Goal: Task Accomplishment & Management: Complete application form

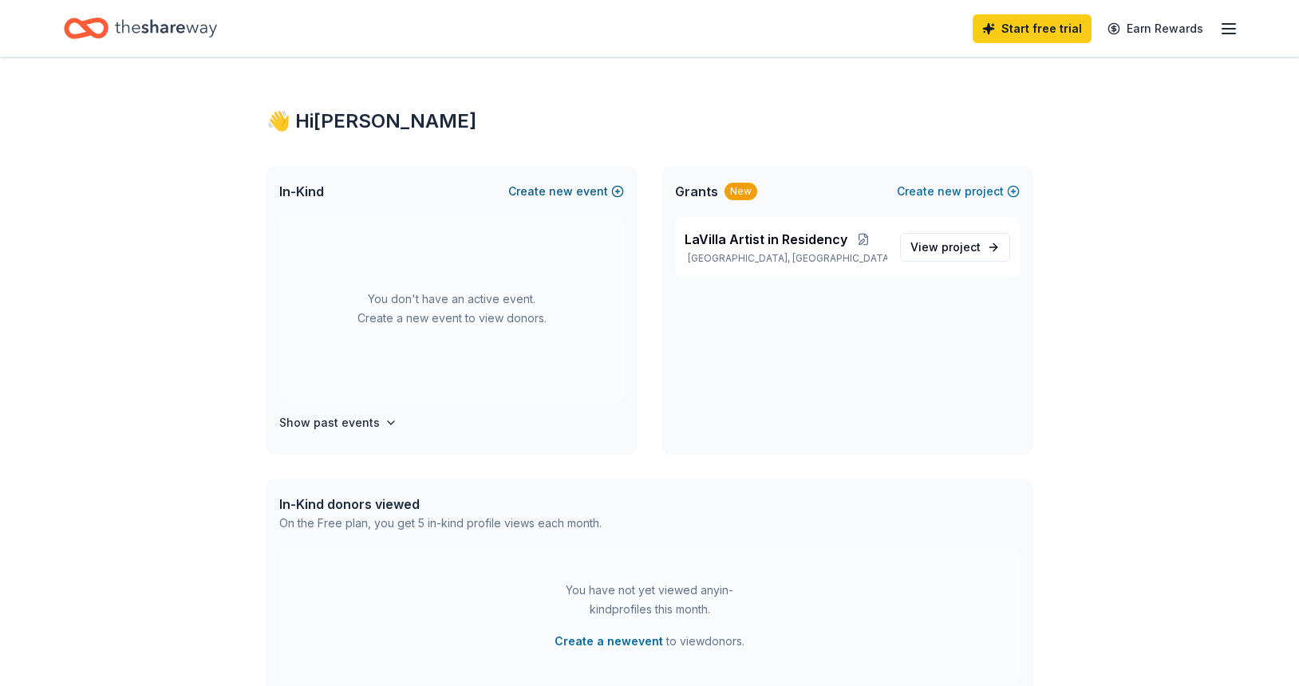
click at [612, 187] on button "Create new event" at bounding box center [566, 191] width 116 height 19
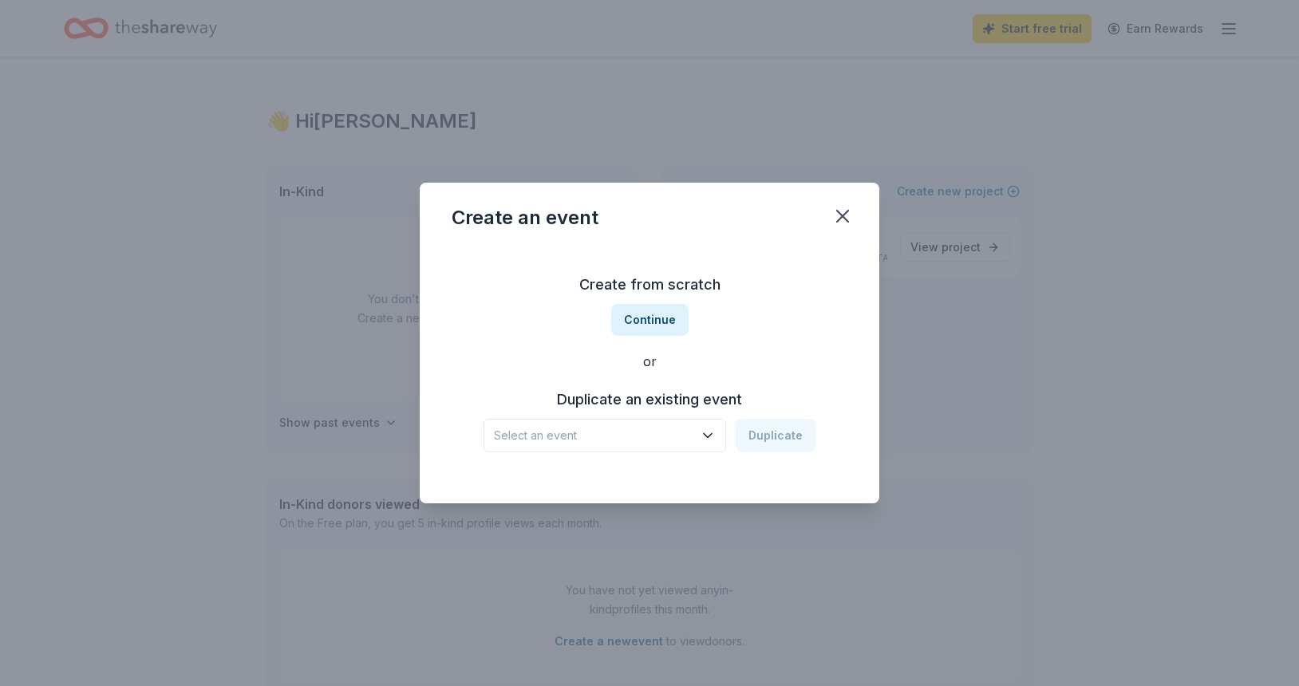
click at [711, 434] on icon "button" at bounding box center [708, 436] width 16 height 16
click at [538, 493] on div "[DATE] · [GEOGRAPHIC_DATA]" at bounding box center [538, 497] width 77 height 19
click at [775, 437] on button "Duplicate" at bounding box center [775, 435] width 80 height 33
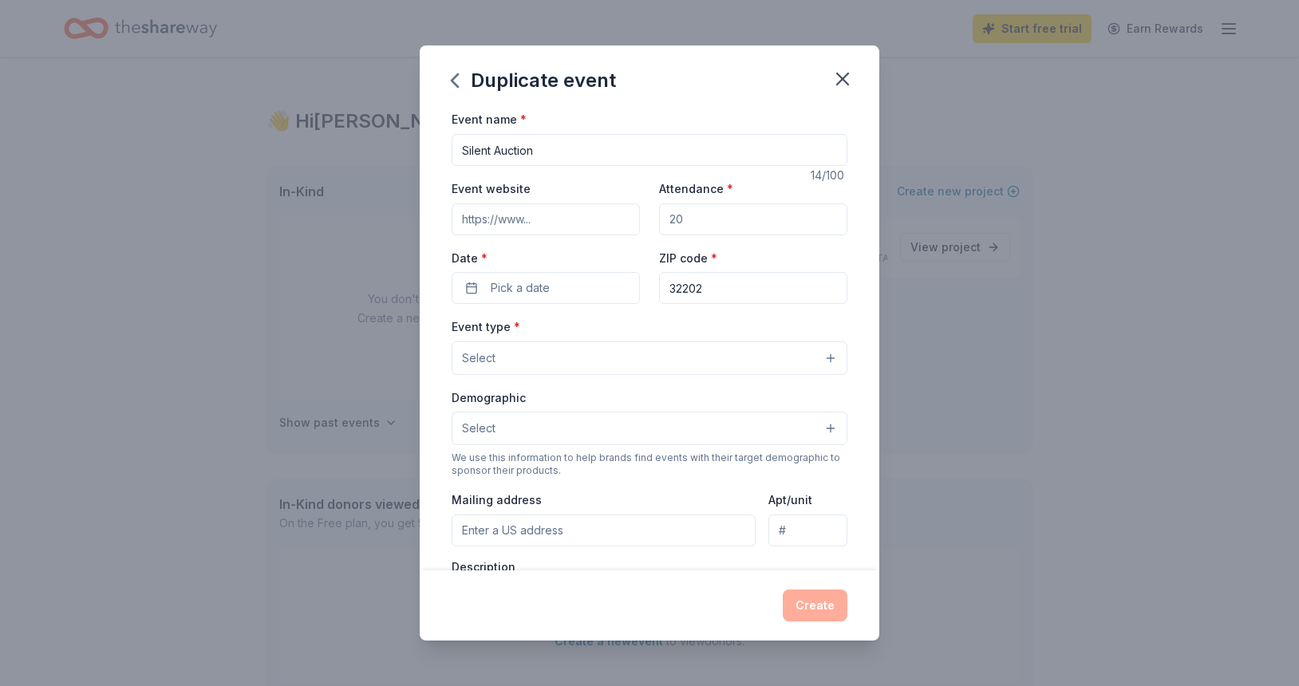
click at [700, 221] on input "Attendance *" at bounding box center [753, 219] width 188 height 32
type input "350"
click at [582, 283] on button "Pick a date" at bounding box center [545, 288] width 188 height 32
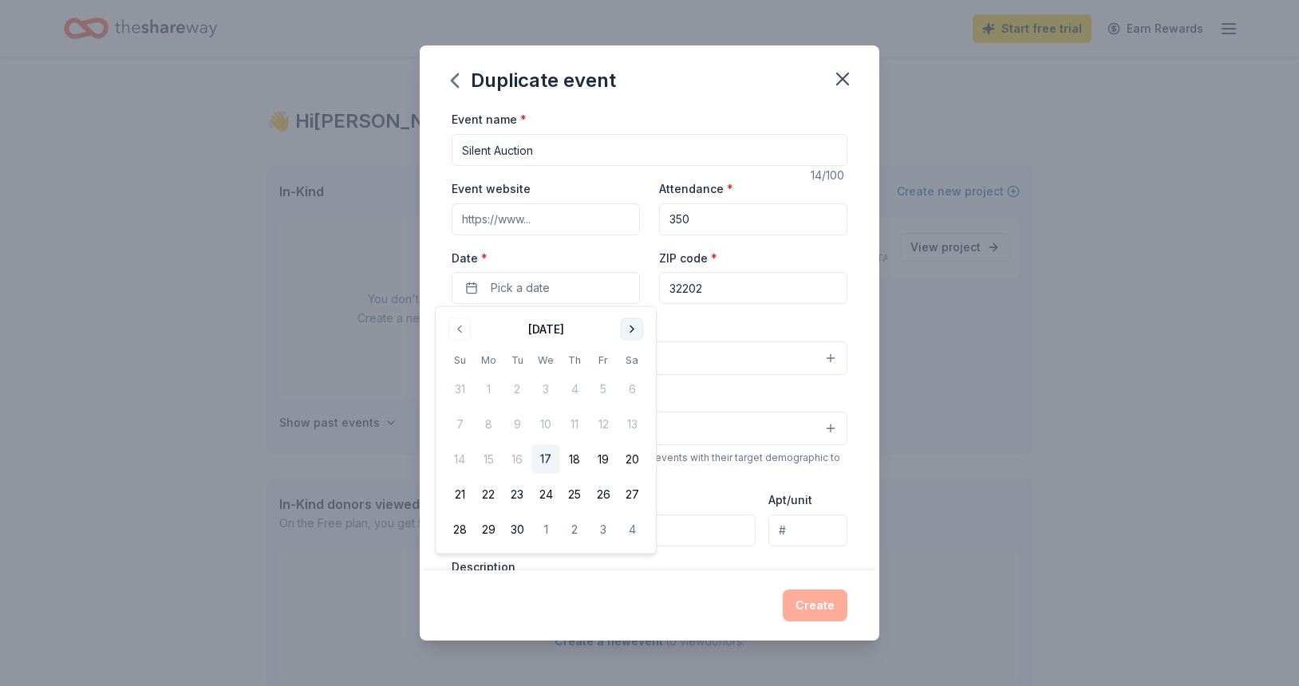
click at [639, 329] on button "Go to next month" at bounding box center [632, 329] width 22 height 22
click at [571, 498] on button "20" at bounding box center [574, 494] width 29 height 29
click at [755, 256] on div "ZIP code * 32202" at bounding box center [753, 276] width 188 height 57
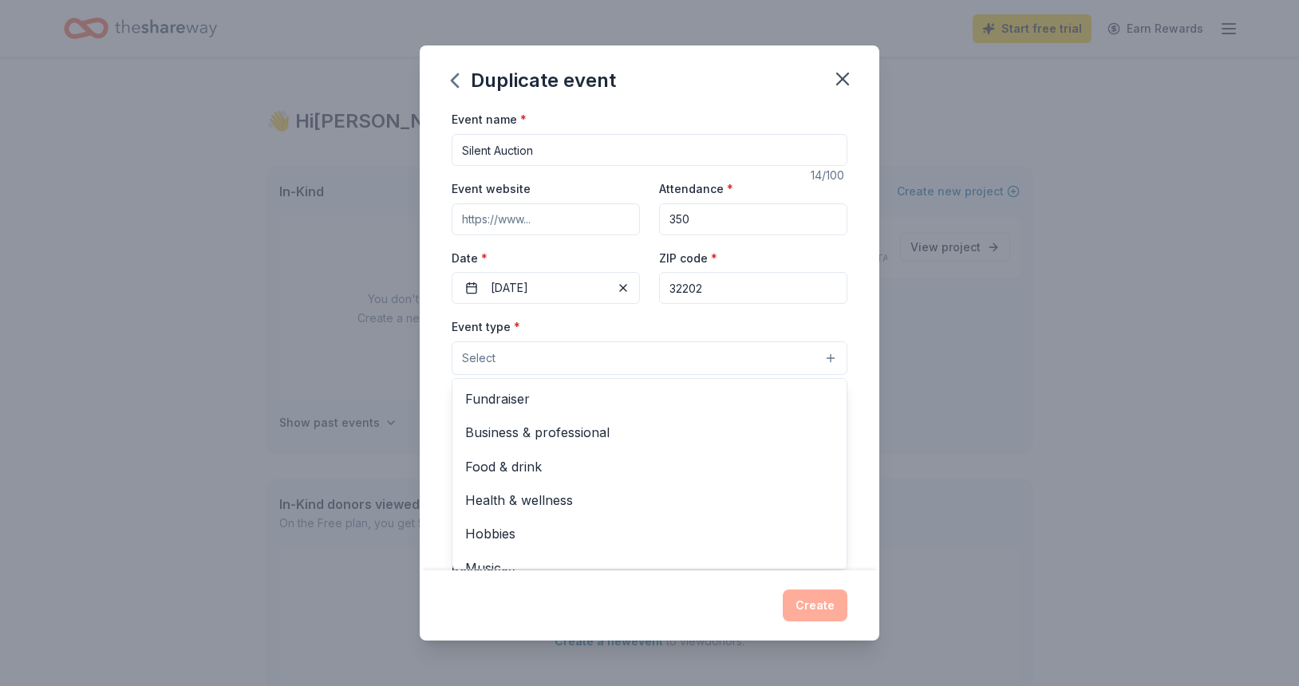
click at [529, 364] on button "Select" at bounding box center [649, 357] width 396 height 33
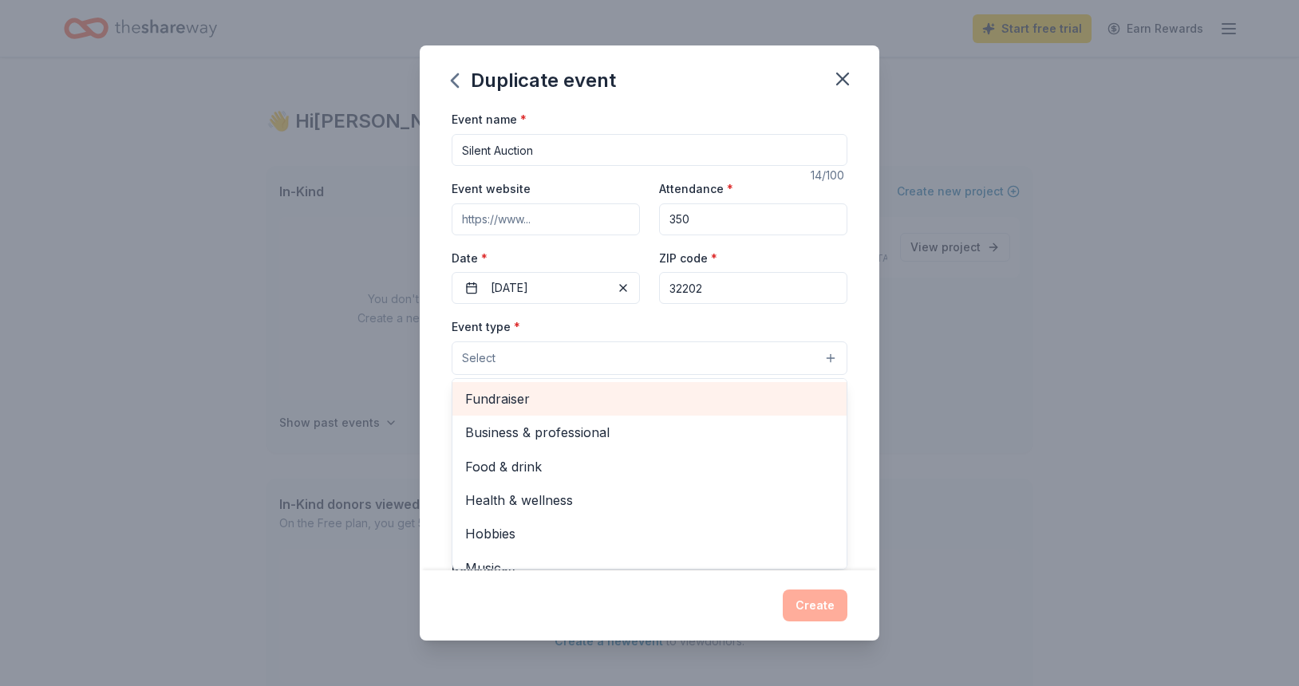
click at [525, 398] on span "Fundraiser" at bounding box center [649, 398] width 368 height 21
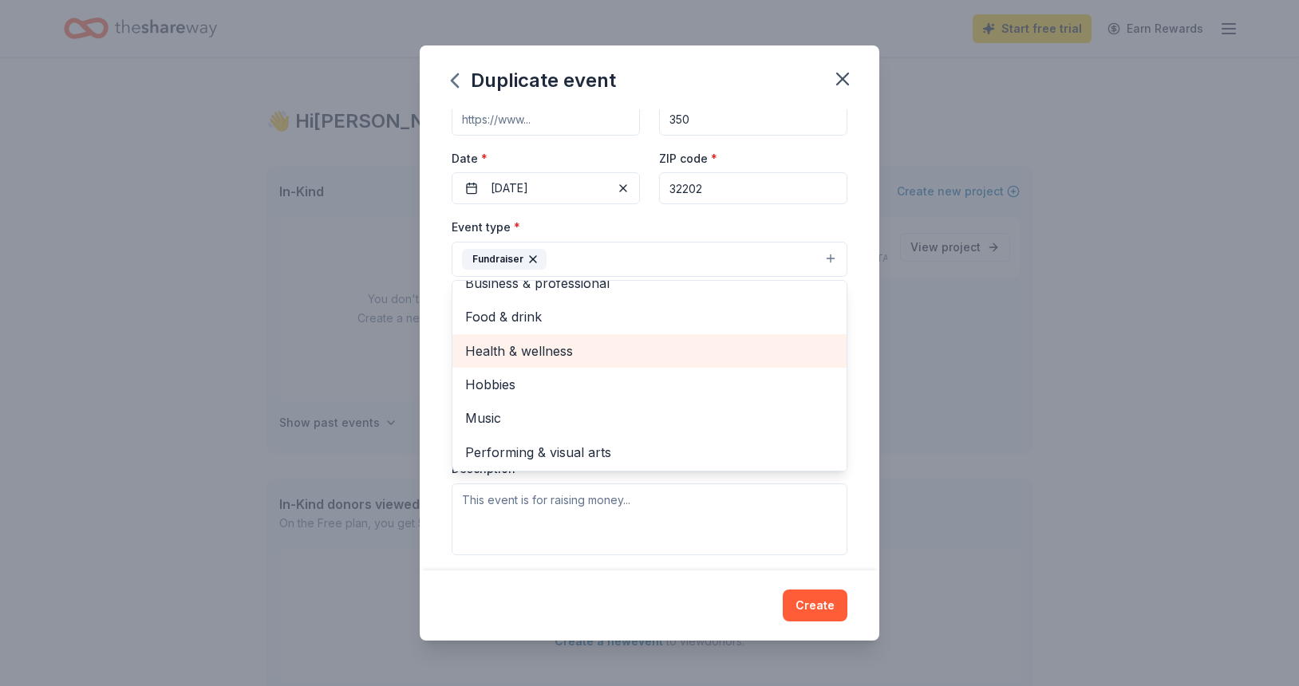
scroll to position [102, 0]
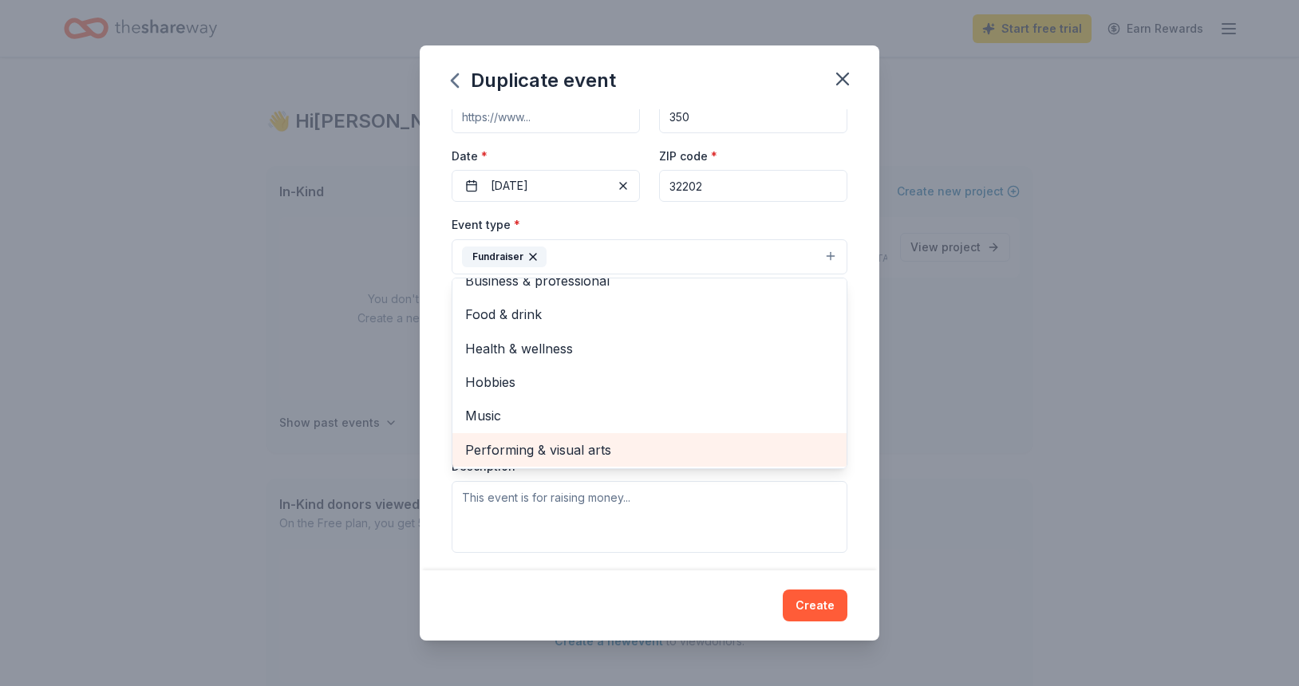
click at [540, 448] on span "Performing & visual arts" at bounding box center [649, 449] width 368 height 21
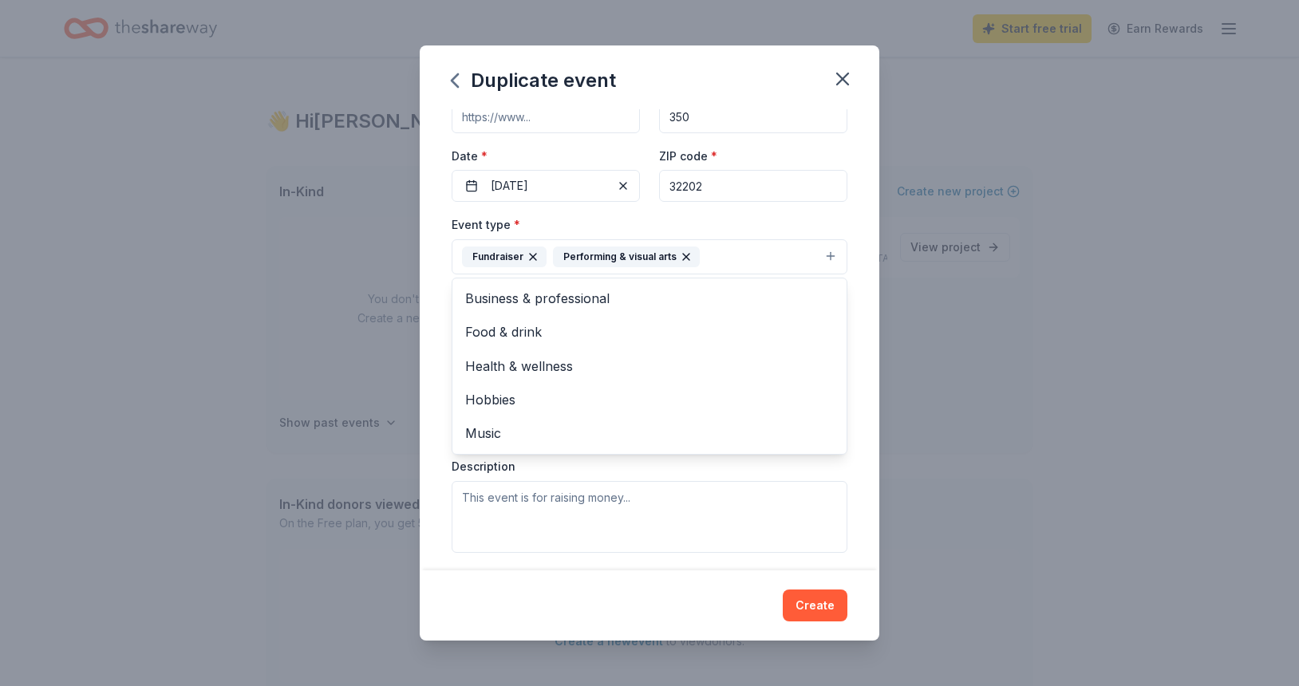
click at [498, 525] on div "Event type * Fundraiser Performing & visual arts Business & professional Food &…" at bounding box center [649, 383] width 396 height 337
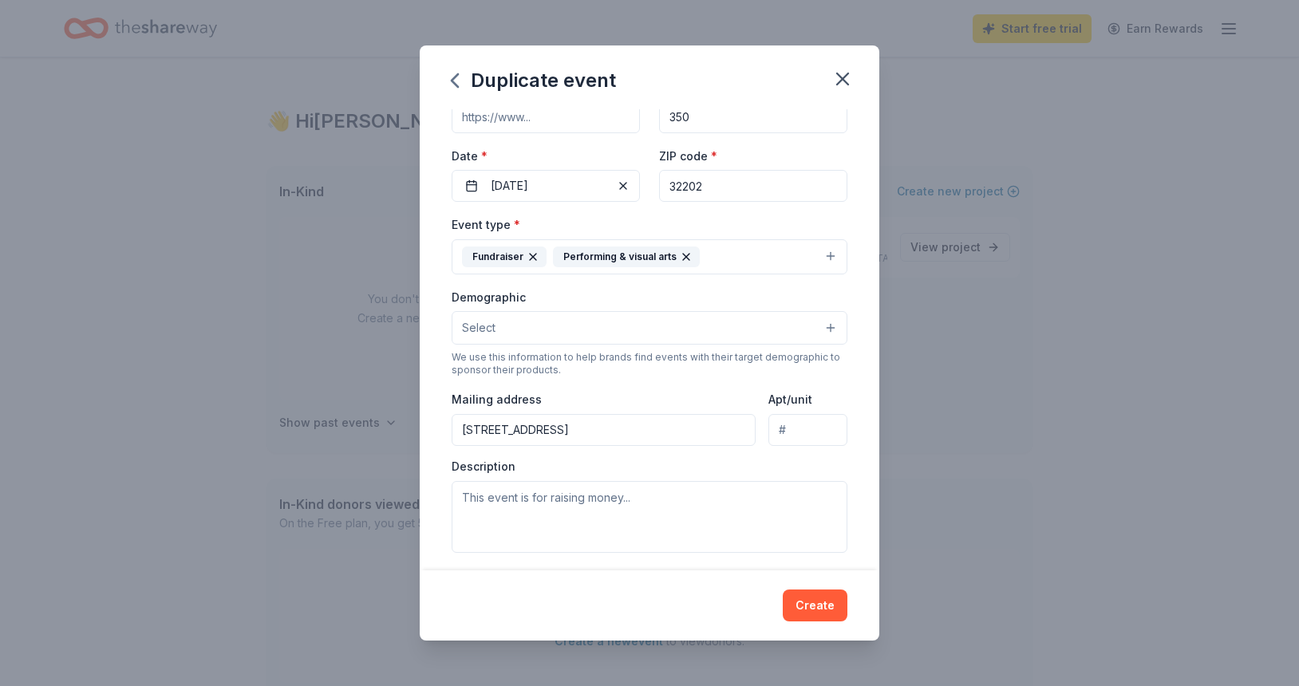
click at [620, 432] on input "[STREET_ADDRESS]" at bounding box center [603, 430] width 304 height 32
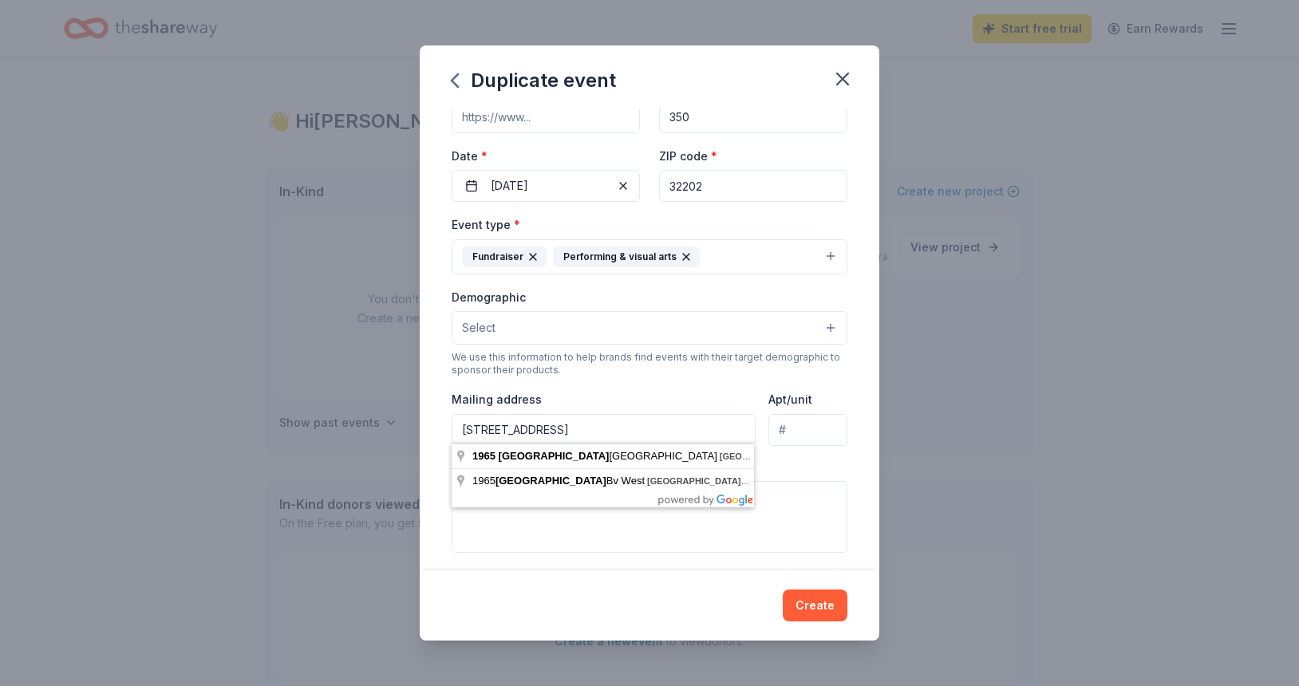
type input "[STREET_ADDRESS]"
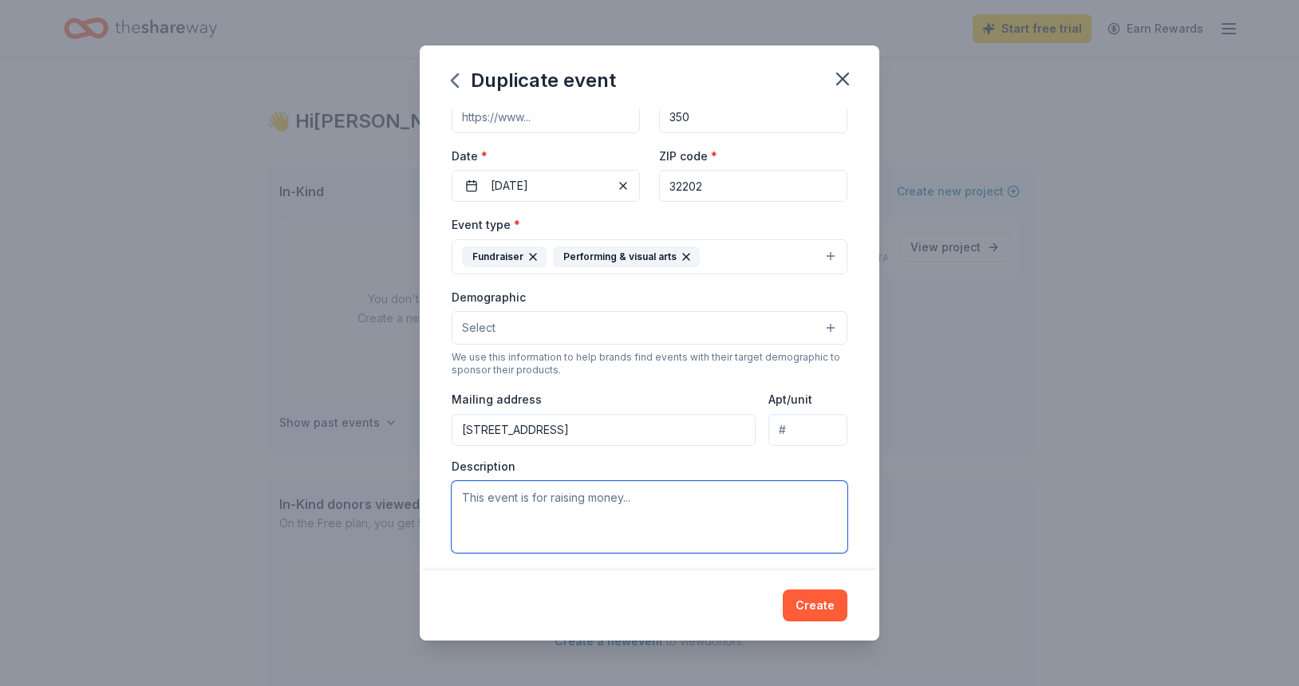
click at [551, 509] on textarea at bounding box center [649, 517] width 396 height 72
type textarea "We are raising funds for the theatre arts program at [GEOGRAPHIC_DATA]."
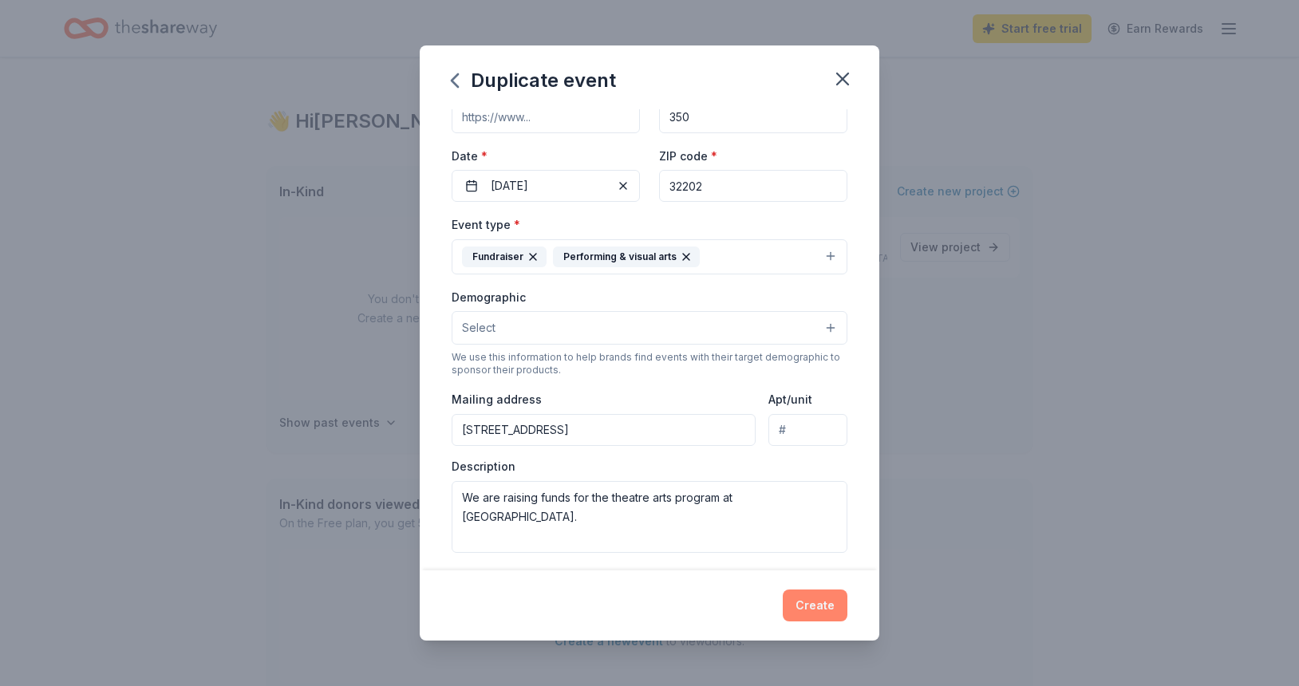
click at [827, 602] on button "Create" at bounding box center [814, 605] width 65 height 32
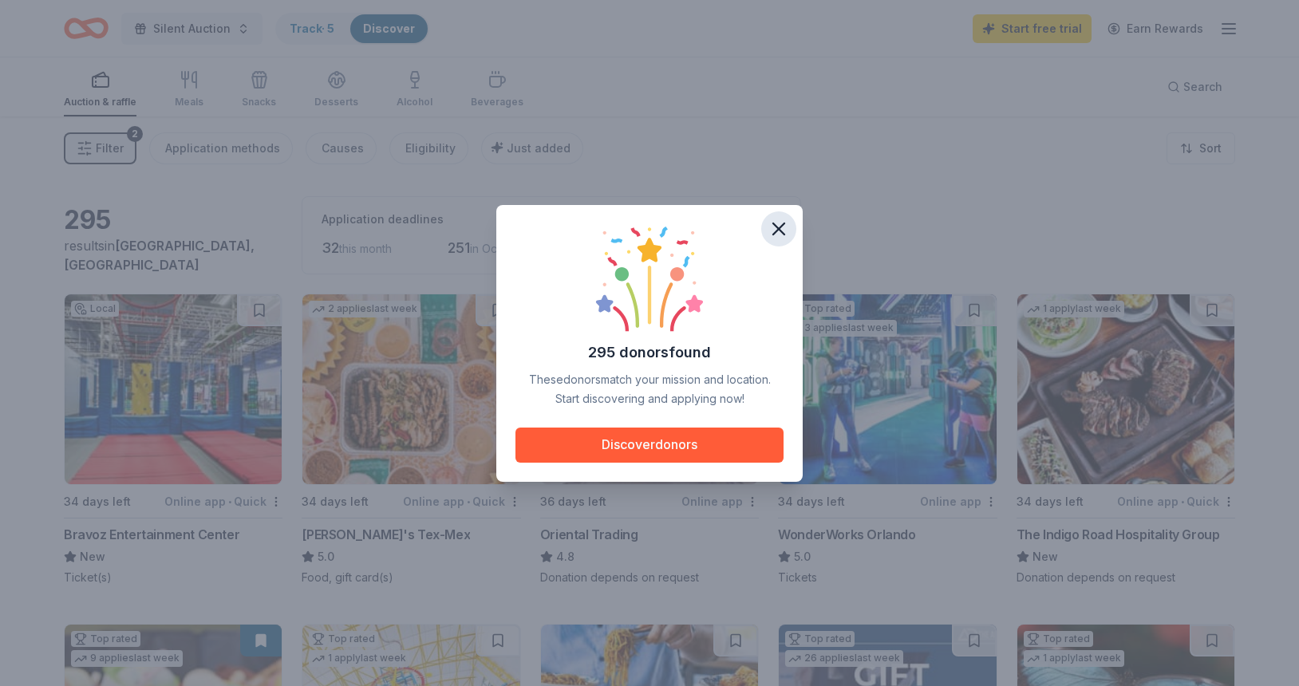
click at [778, 226] on icon "button" at bounding box center [778, 229] width 22 height 22
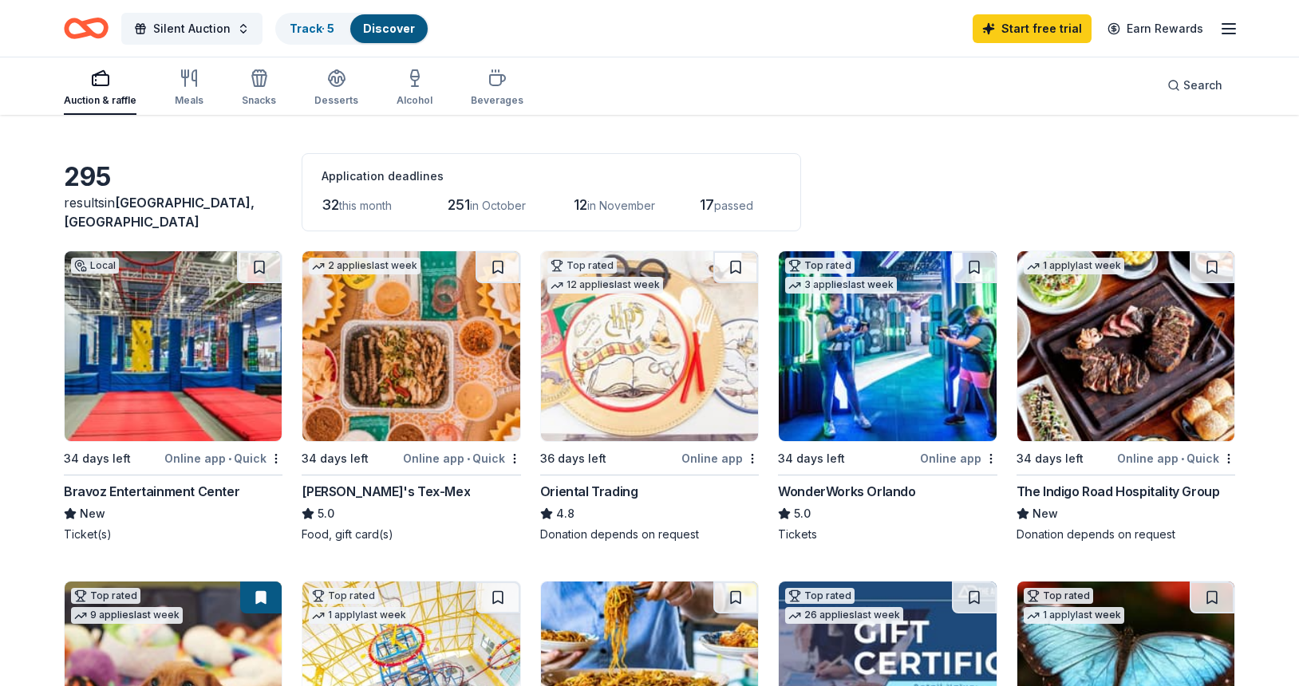
scroll to position [44, 0]
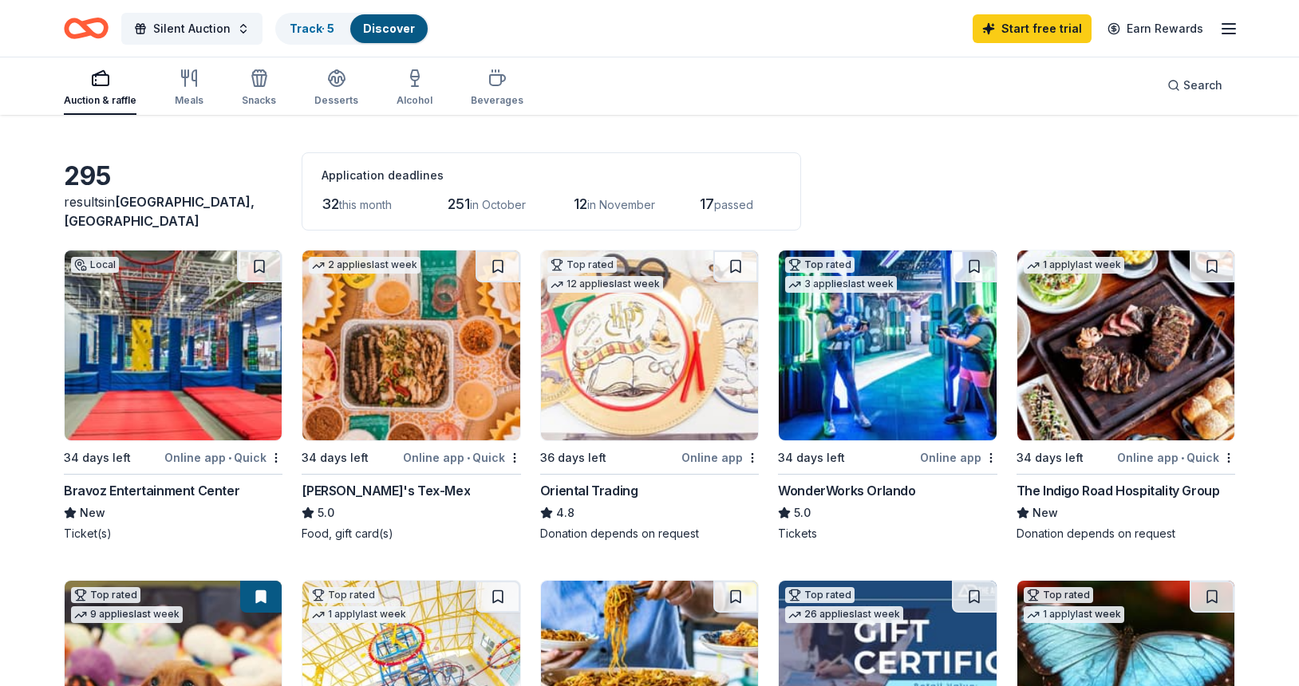
click at [158, 345] on img at bounding box center [173, 345] width 217 height 190
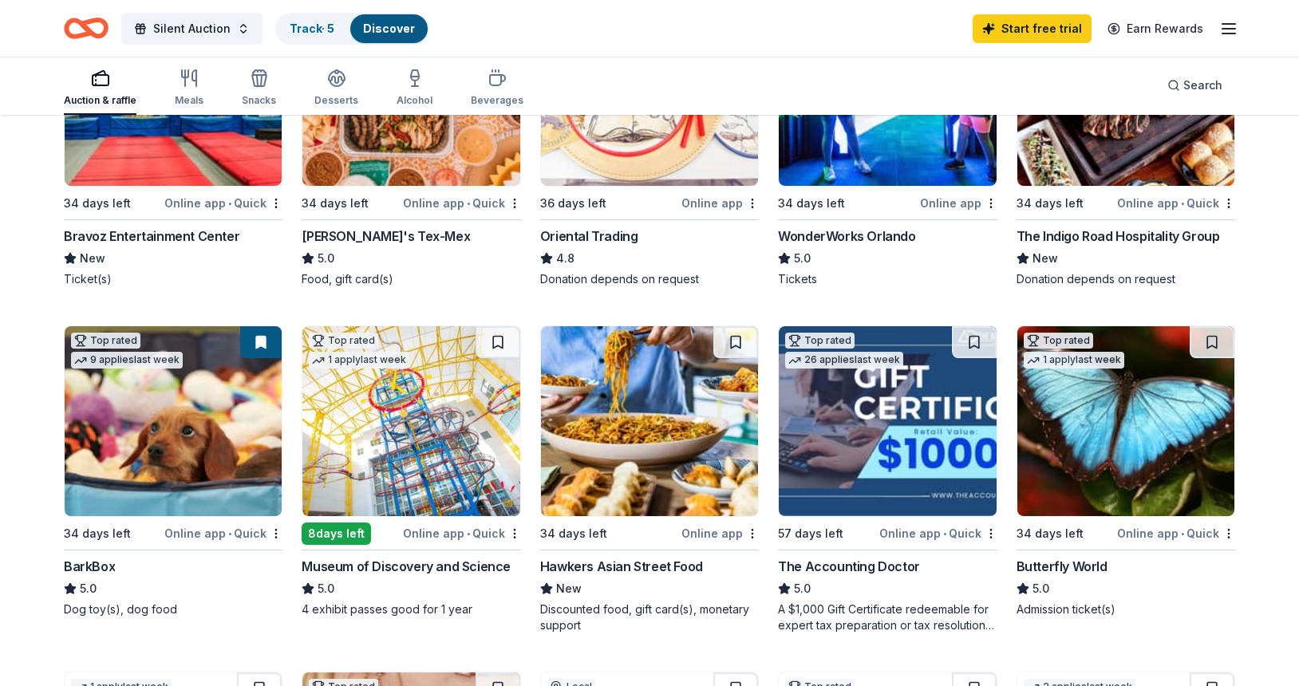
scroll to position [326, 0]
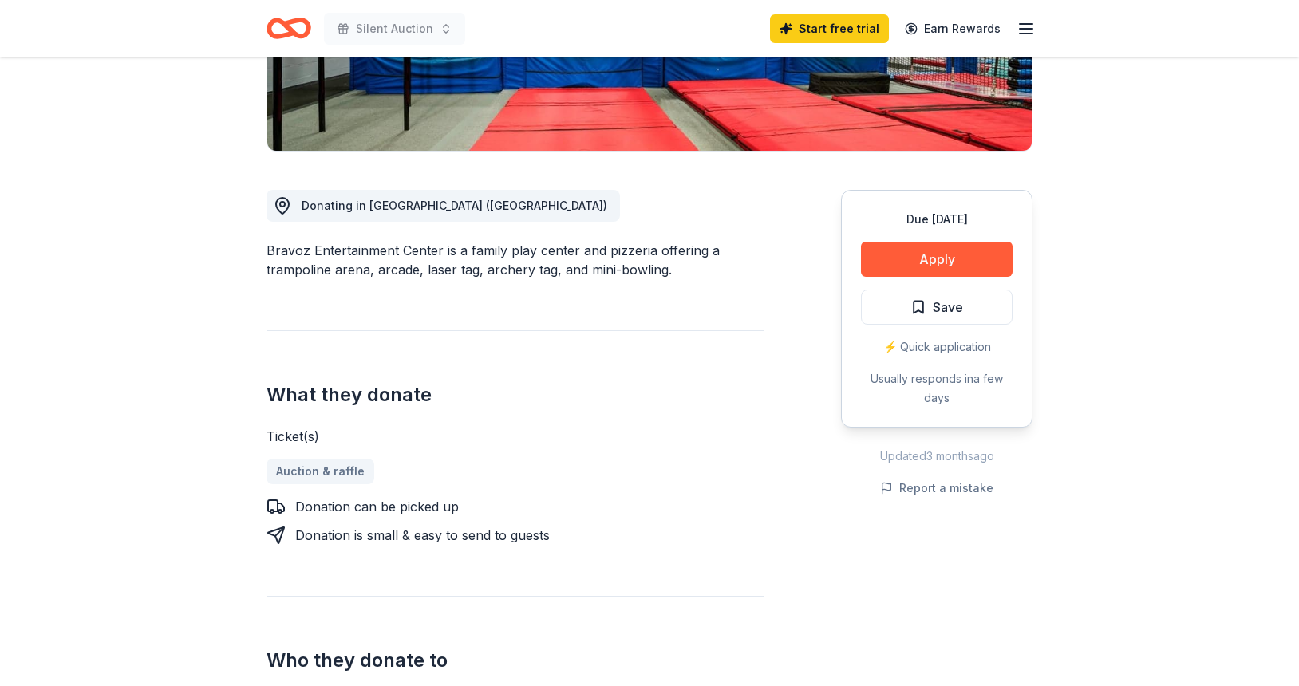
scroll to position [333, 0]
click at [945, 256] on button "Apply" at bounding box center [937, 259] width 152 height 35
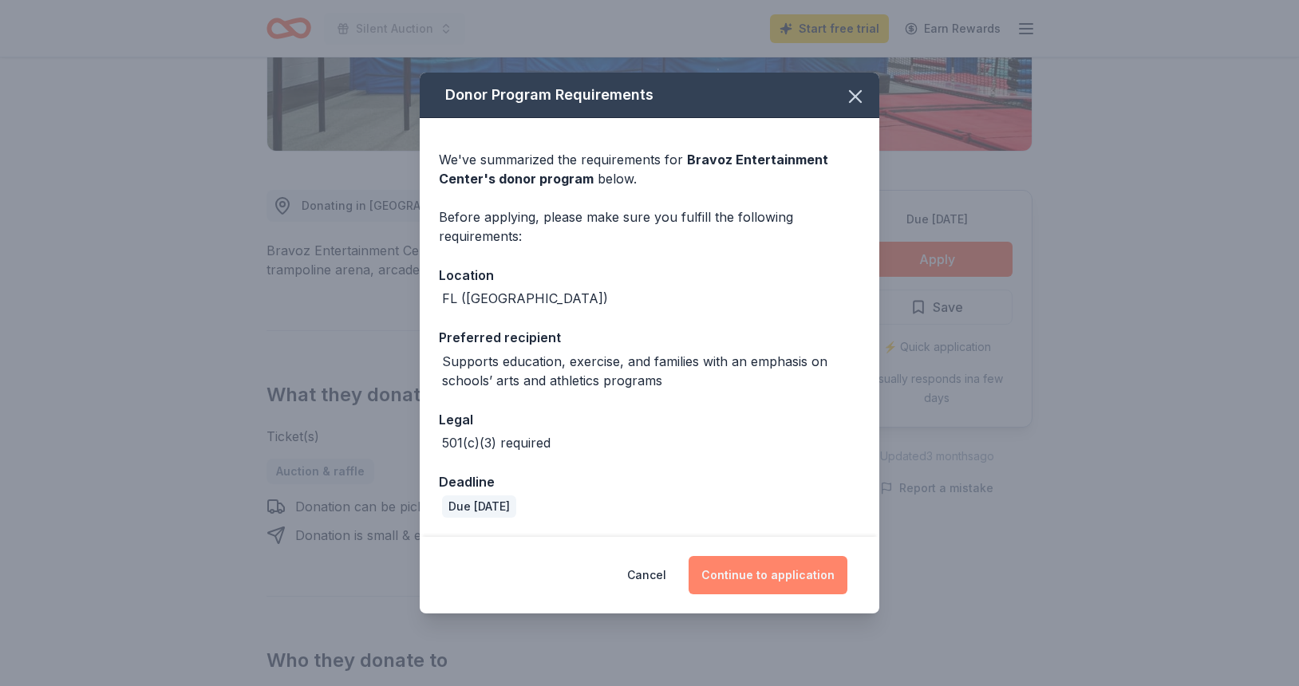
click at [782, 571] on button "Continue to application" at bounding box center [767, 575] width 159 height 38
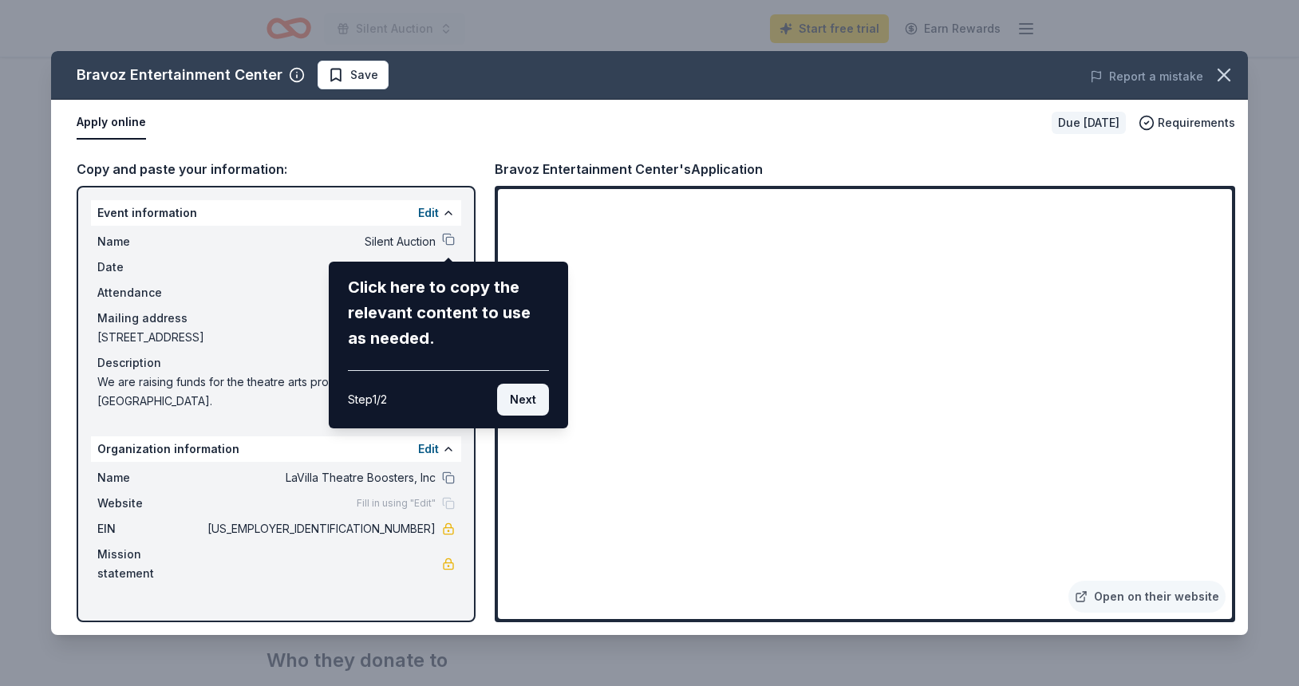
click at [534, 398] on button "Next" at bounding box center [523, 400] width 52 height 32
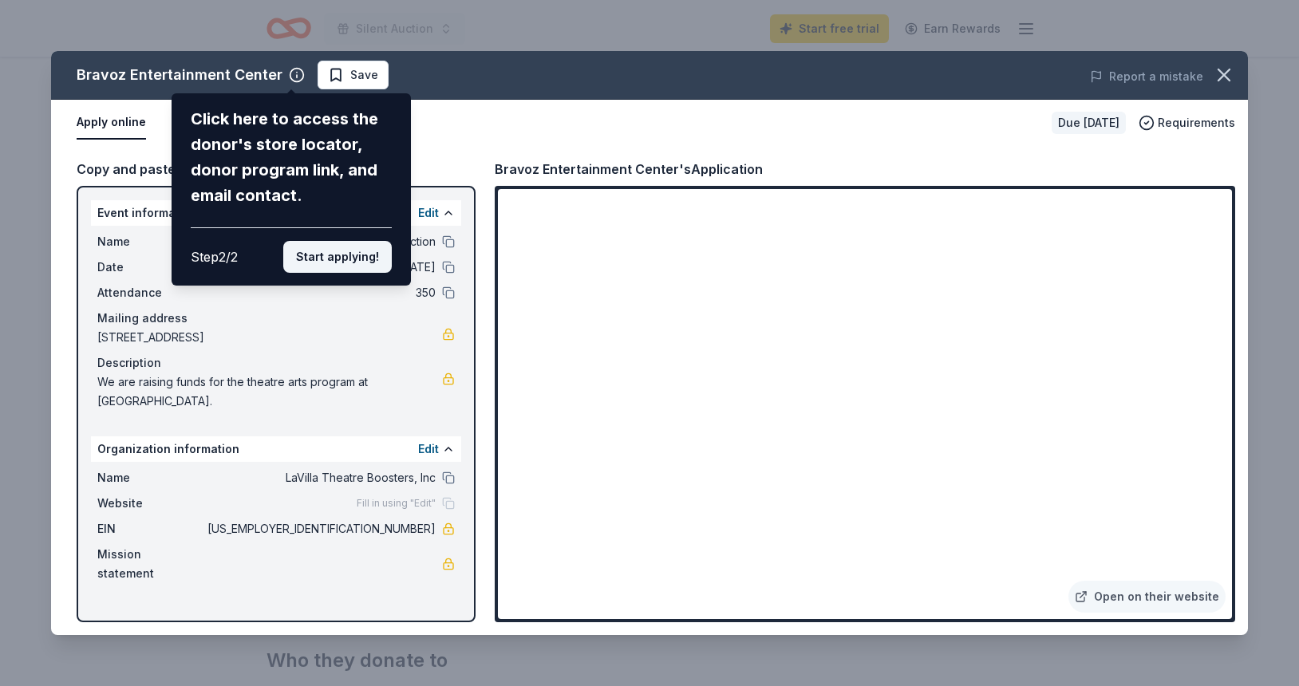
click at [353, 241] on button "Start applying!" at bounding box center [337, 257] width 108 height 32
